Goal: Information Seeking & Learning: Learn about a topic

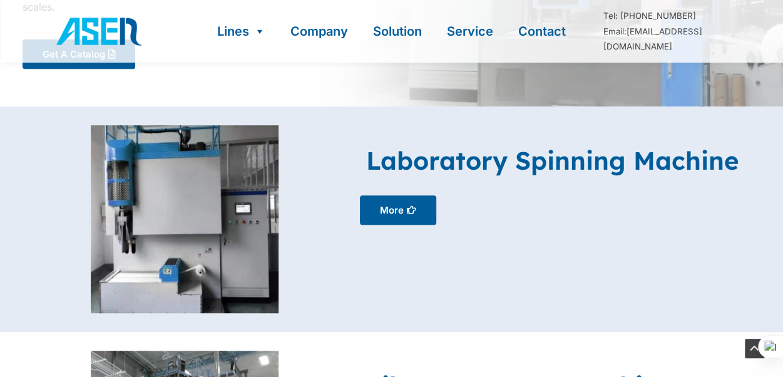
scroll to position [250, 0]
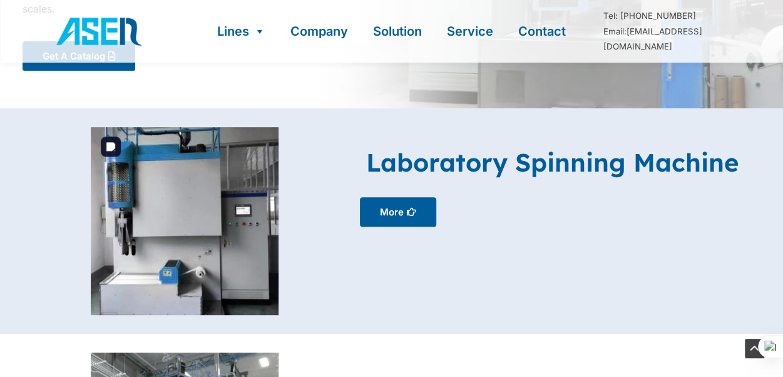
click at [180, 211] on img at bounding box center [185, 221] width 188 height 188
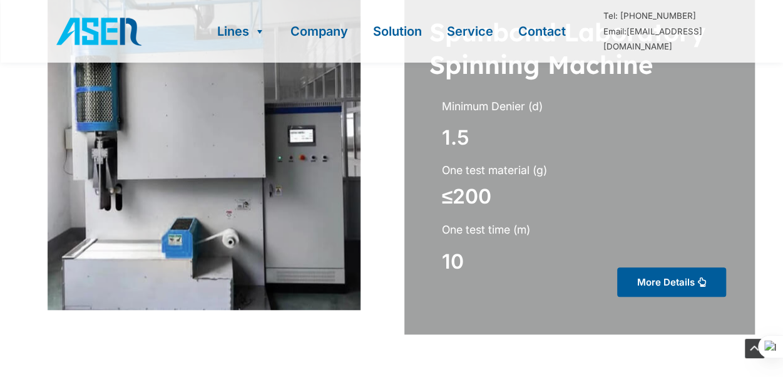
scroll to position [375, 0]
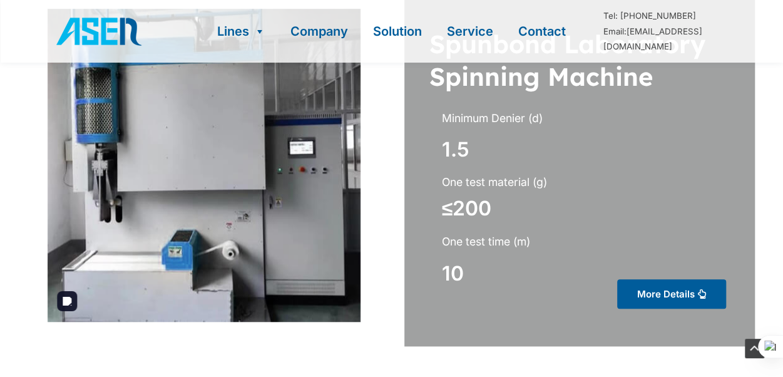
click at [184, 265] on img at bounding box center [204, 165] width 313 height 313
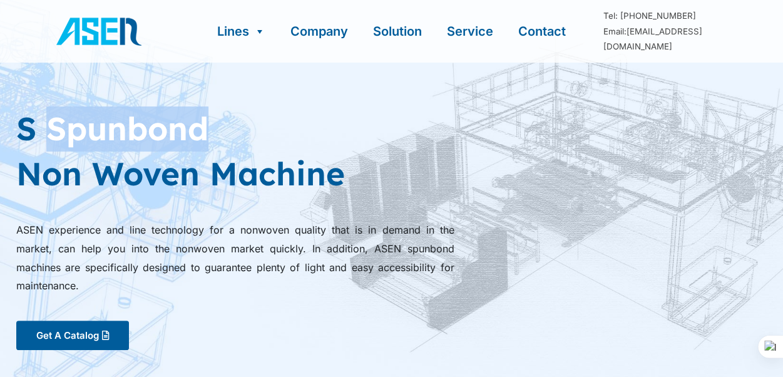
drag, startPoint x: 46, startPoint y: 124, endPoint x: 225, endPoint y: 128, distance: 178.3
click at [225, 128] on h1 "S Spunbond Non Woven Machine" at bounding box center [385, 150] width 738 height 89
click at [277, 150] on icon at bounding box center [278, 147] width 9 height 9
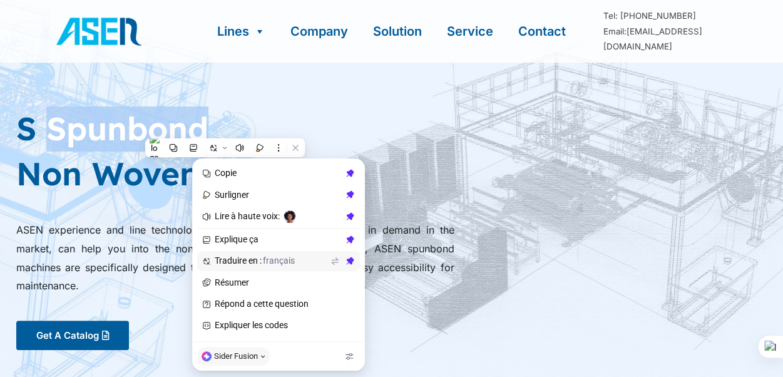
click at [265, 258] on span "Traduire en : français" at bounding box center [271, 260] width 113 height 11
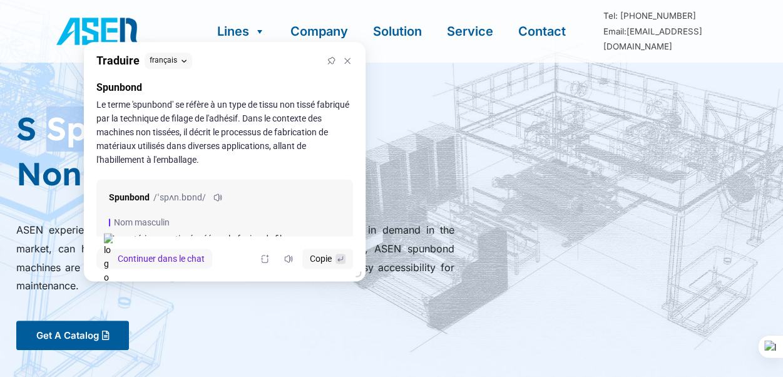
scroll to position [63, 0]
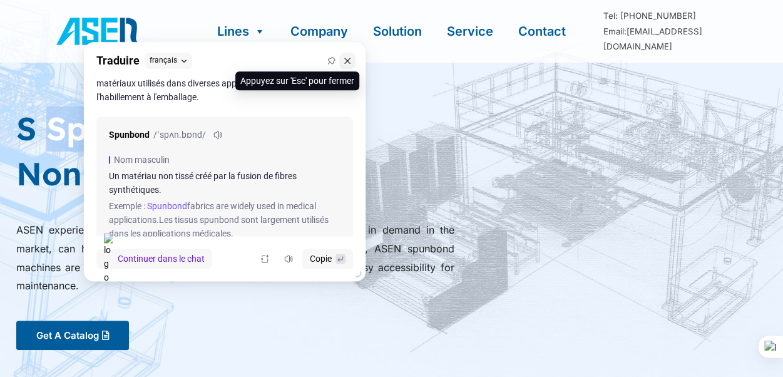
click at [350, 59] on icon at bounding box center [347, 60] width 9 height 9
